Goal: Find contact information: Obtain details needed to contact an individual or organization

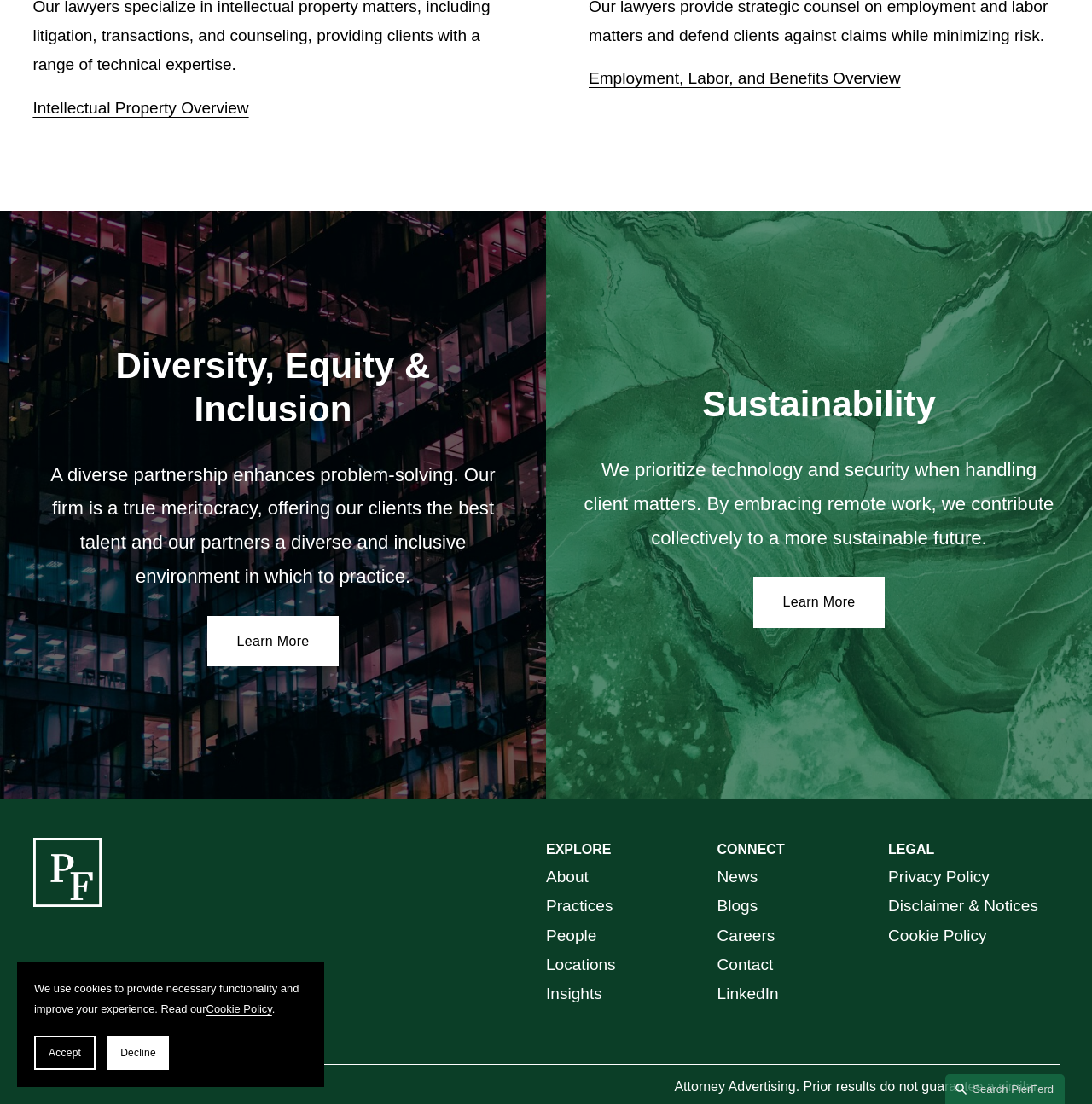
scroll to position [2399, 0]
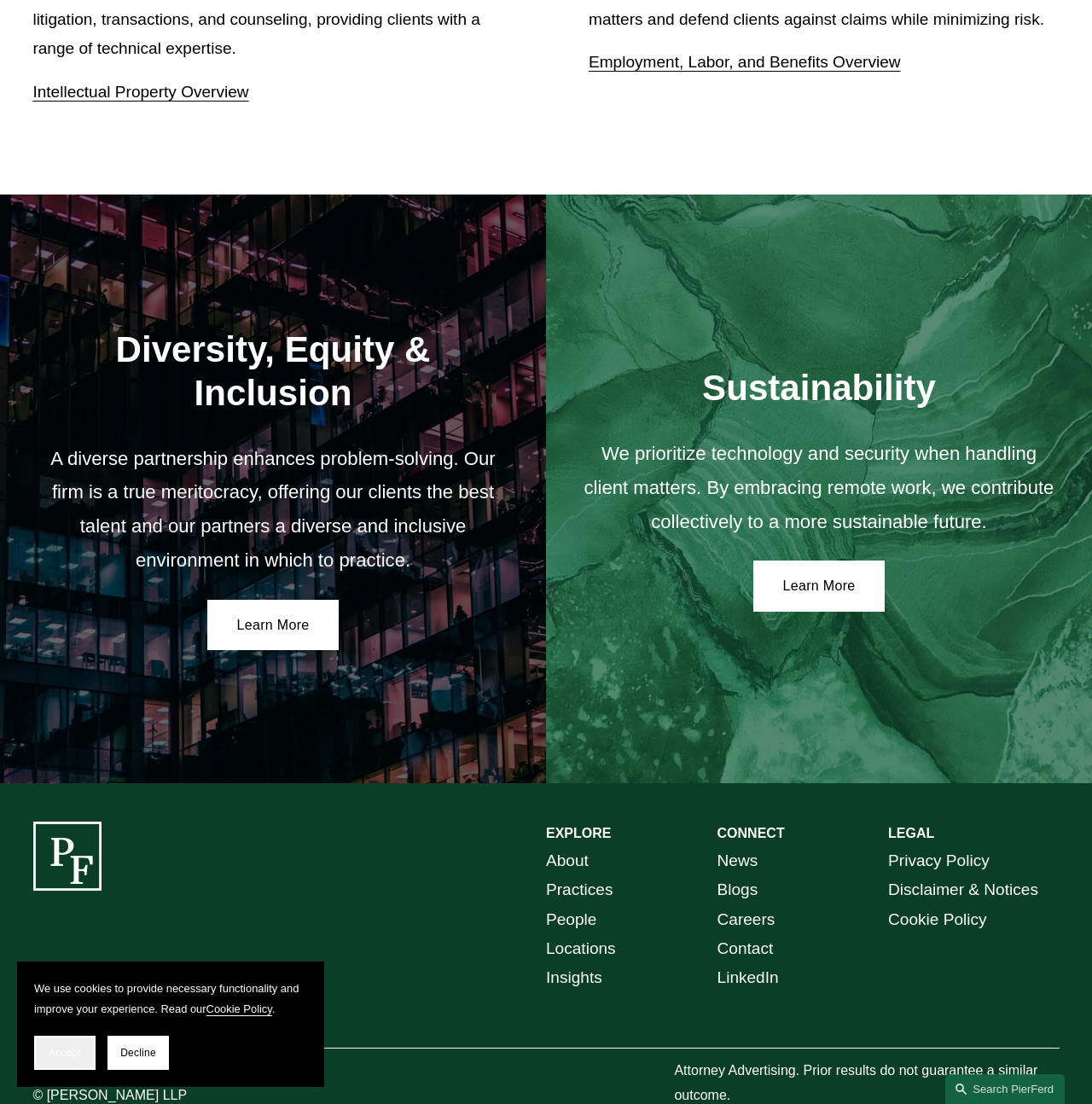
click at [64, 1052] on span "Accept" at bounding box center [65, 1052] width 33 height 12
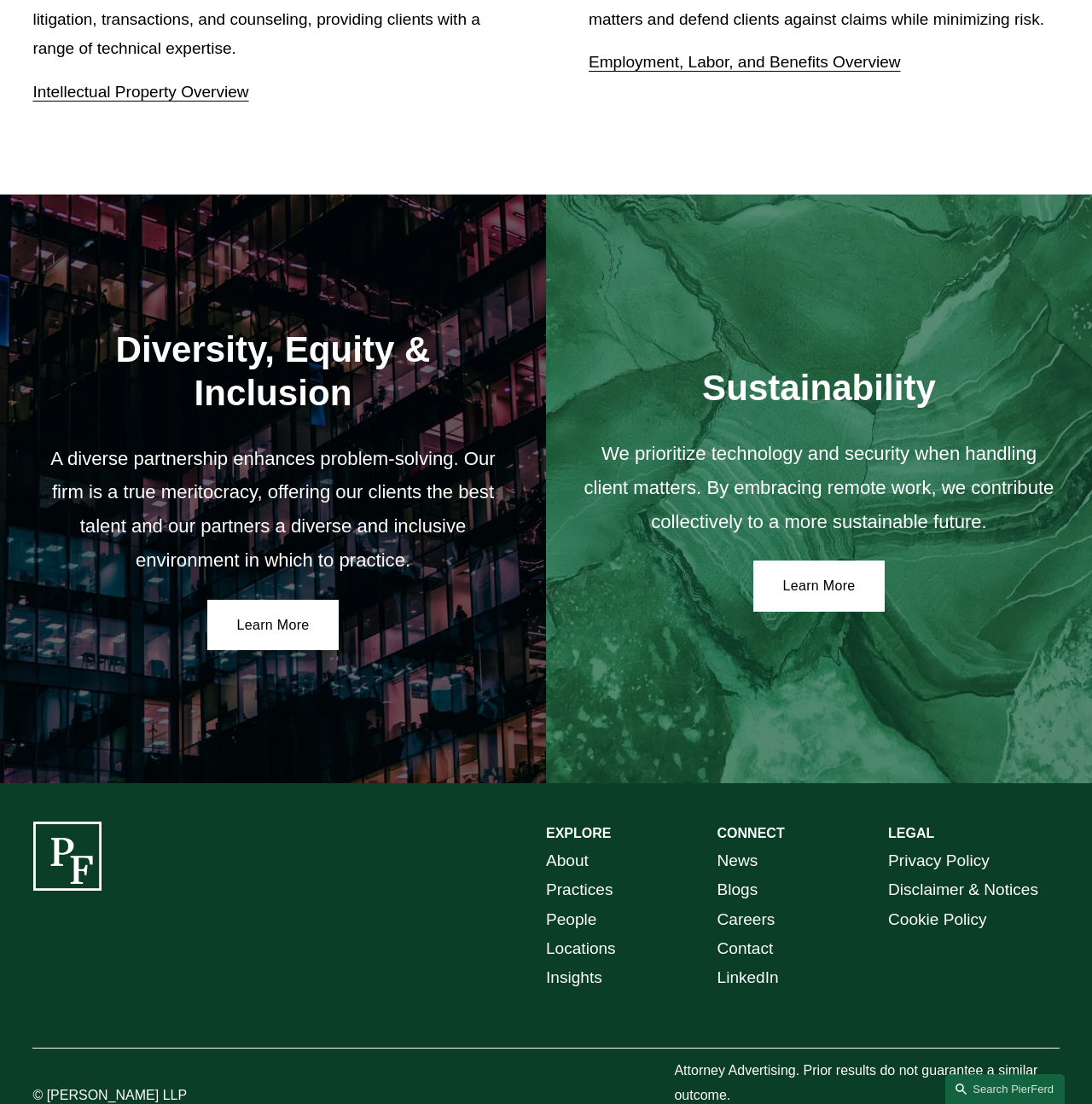
click at [599, 934] on link "Locations" at bounding box center [581, 948] width 70 height 29
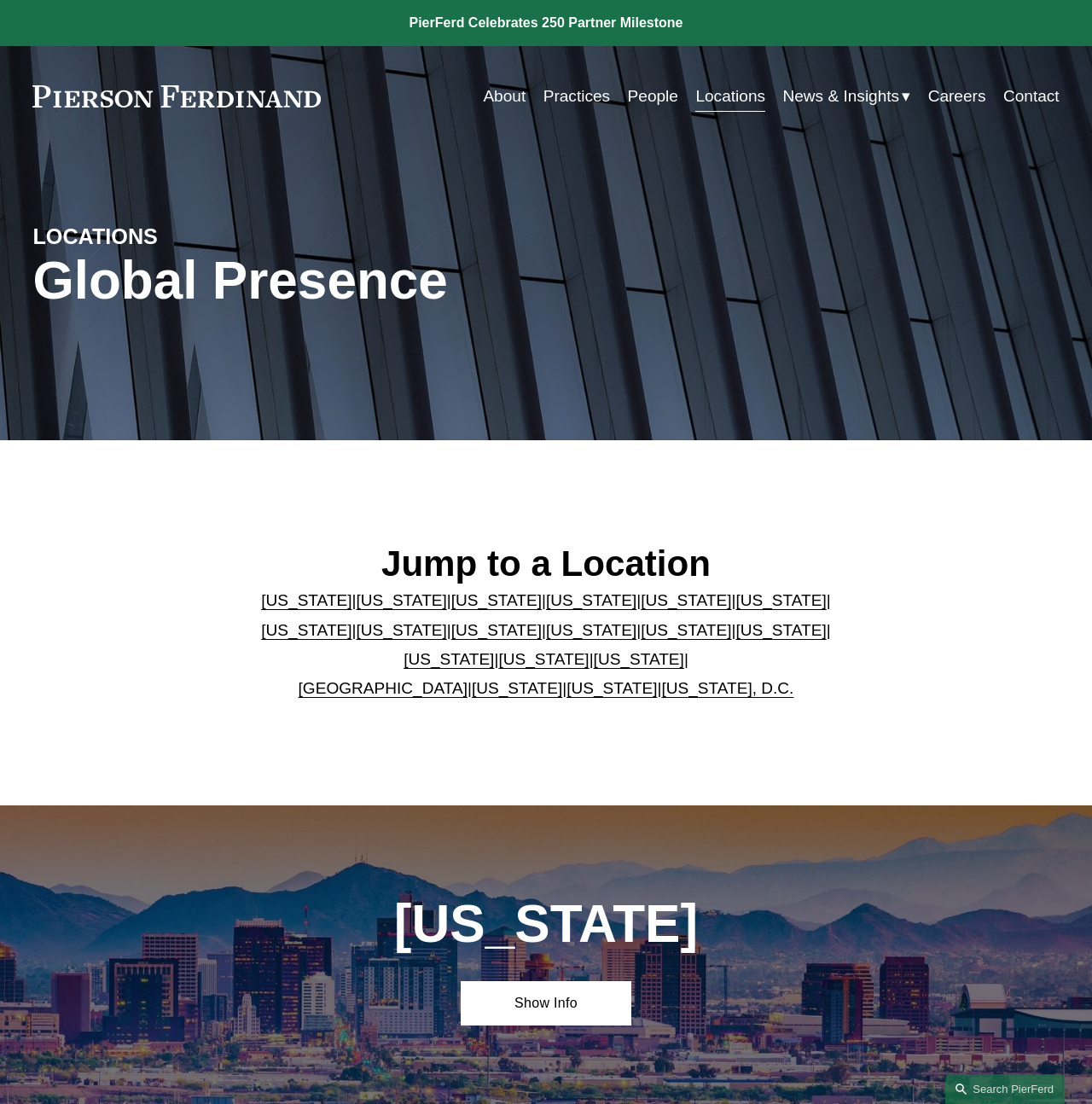
click at [356, 633] on link "[US_STATE]" at bounding box center [402, 629] width 90 height 18
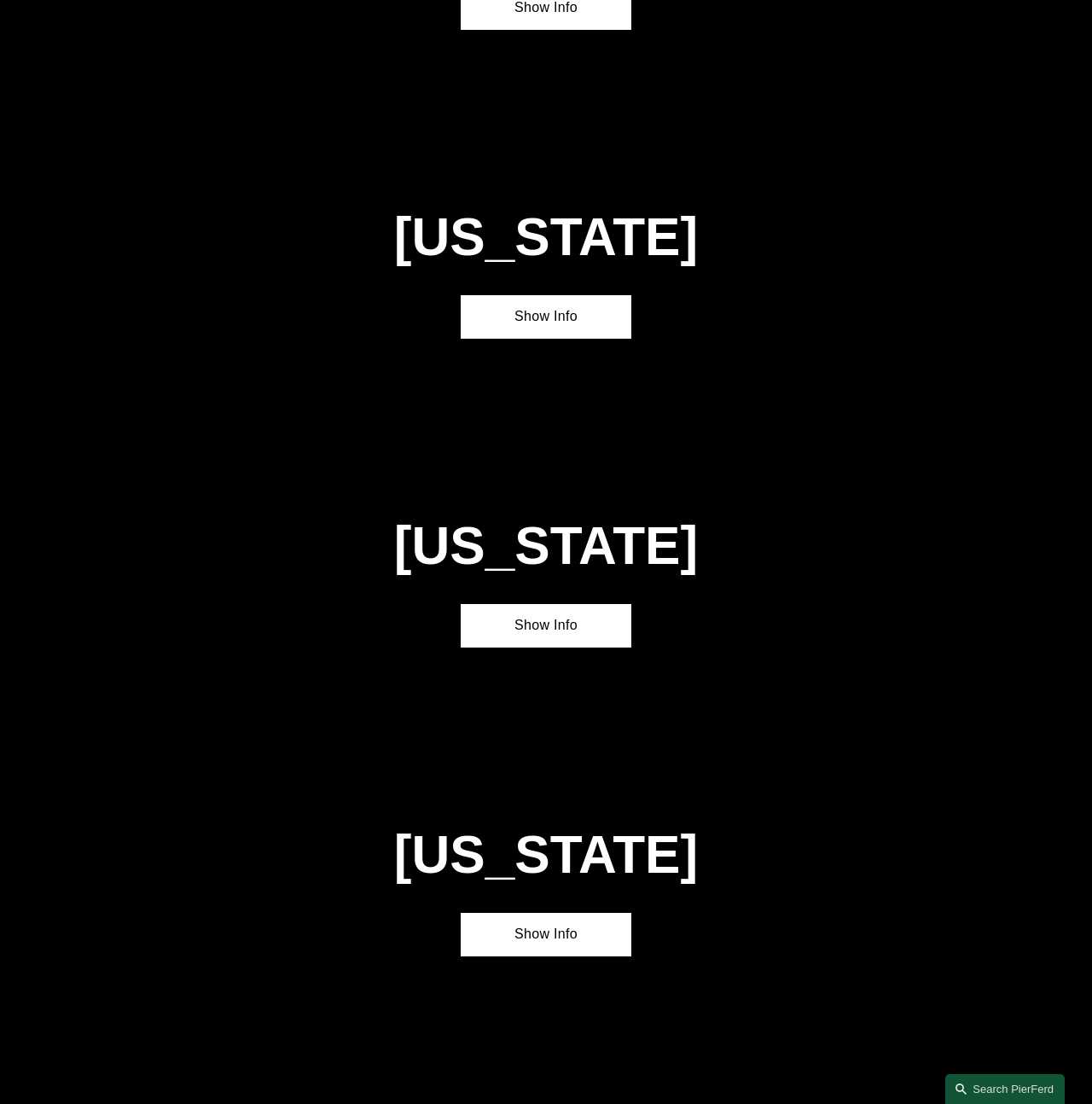
scroll to position [2967, 0]
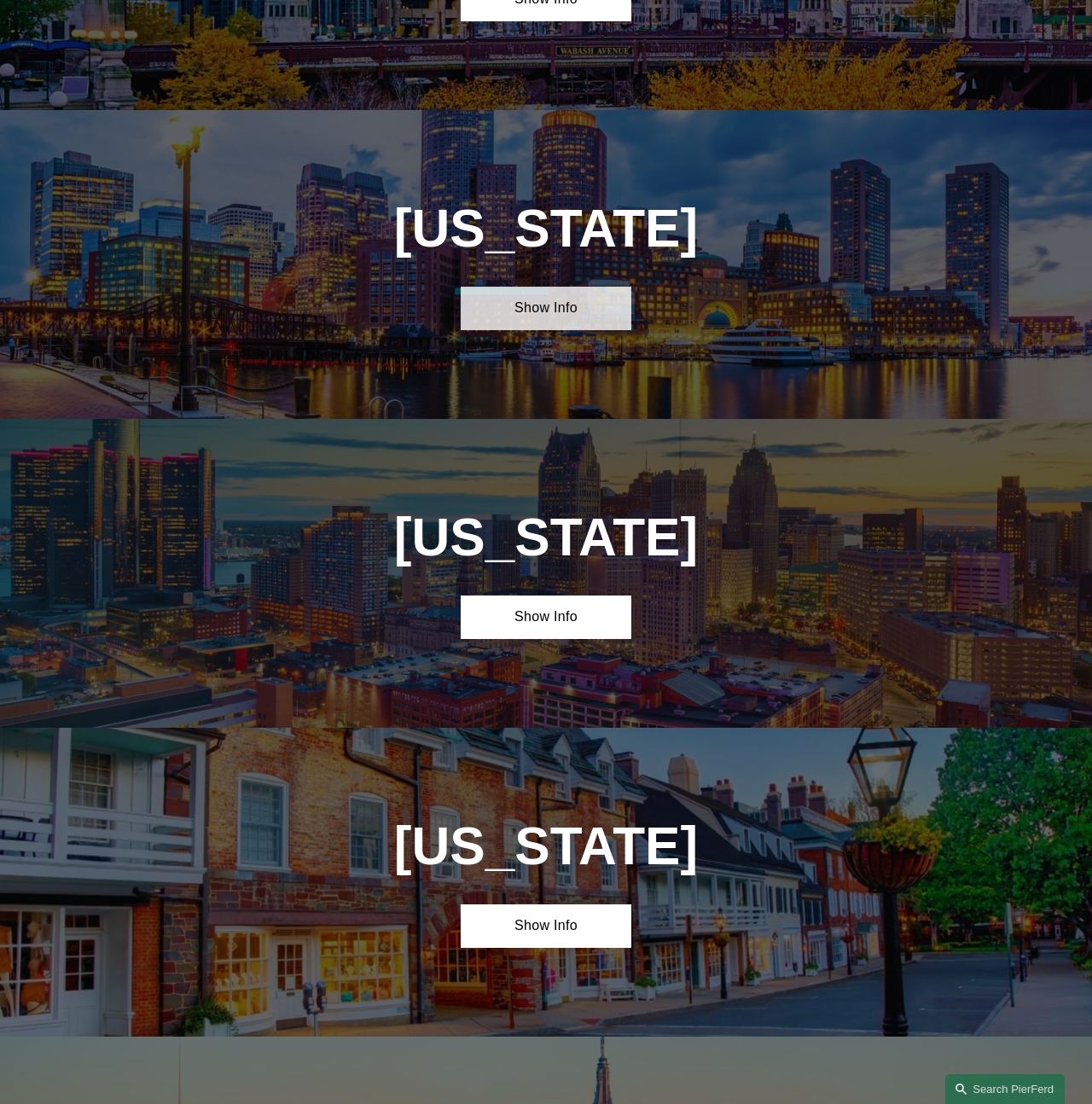
click at [519, 287] on link "Show Info" at bounding box center [546, 309] width 172 height 44
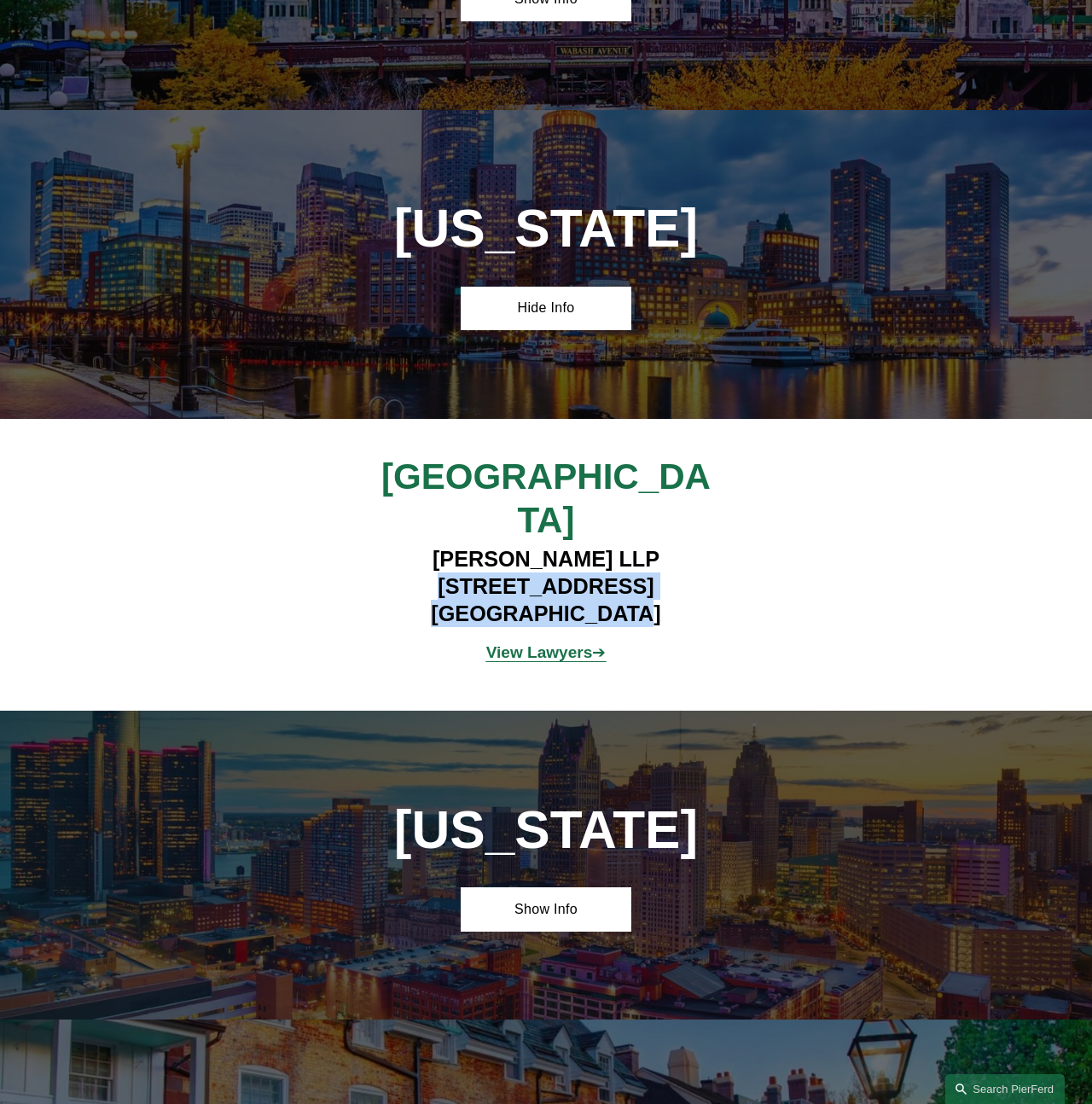
drag, startPoint x: 640, startPoint y: 462, endPoint x: 392, endPoint y: 431, distance: 249.9
click at [392, 545] on h4 "[PERSON_NAME] LLP [STREET_ADDRESS]" at bounding box center [546, 585] width 428 height 82
copy h4 "[STREET_ADDRESS]"
